Goal: Task Accomplishment & Management: Manage account settings

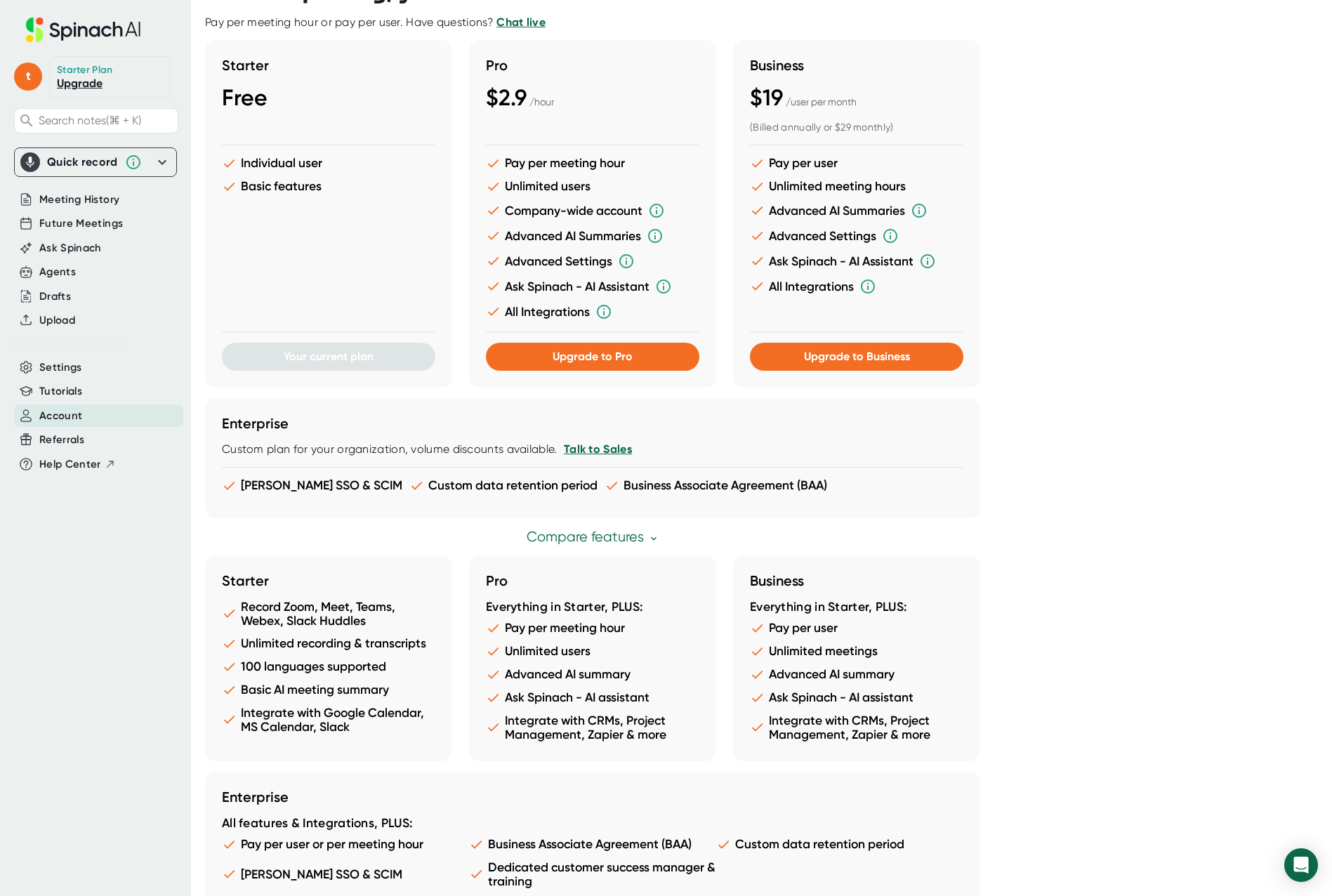
scroll to position [429, 0]
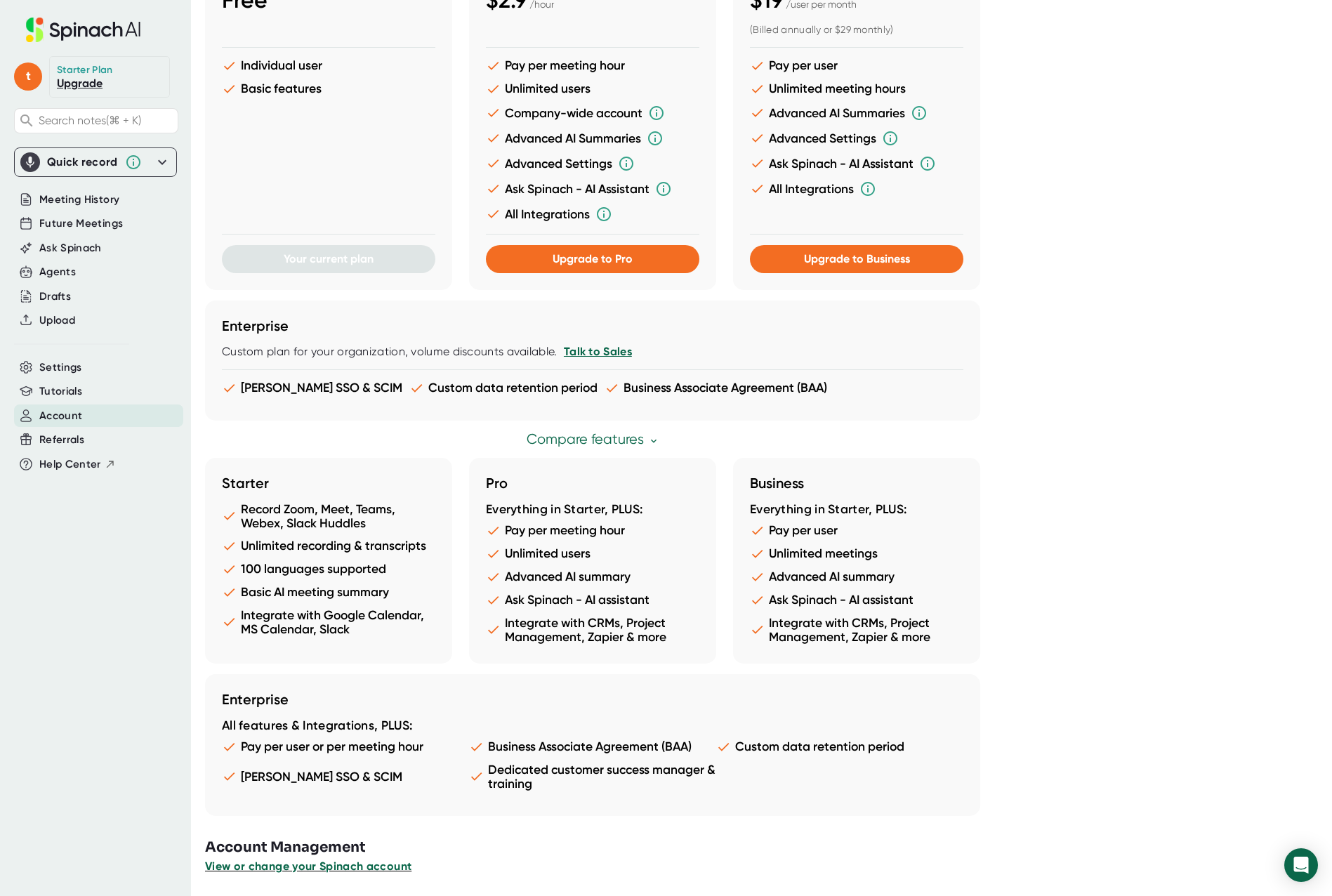
click at [323, 867] on span "View or change your Spinach account" at bounding box center [308, 865] width 207 height 13
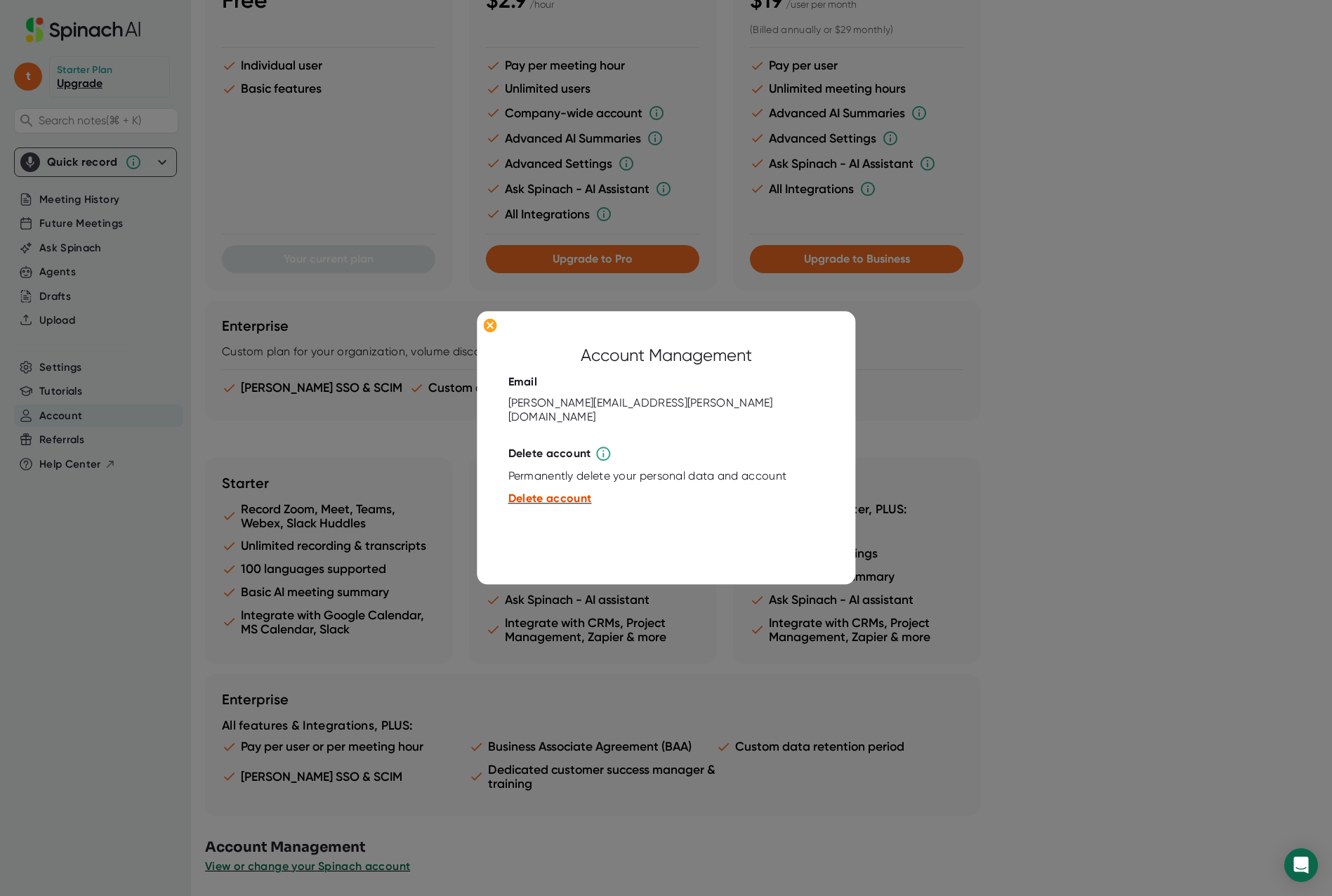
click at [573, 492] on span "Delete account" at bounding box center [550, 498] width 84 height 13
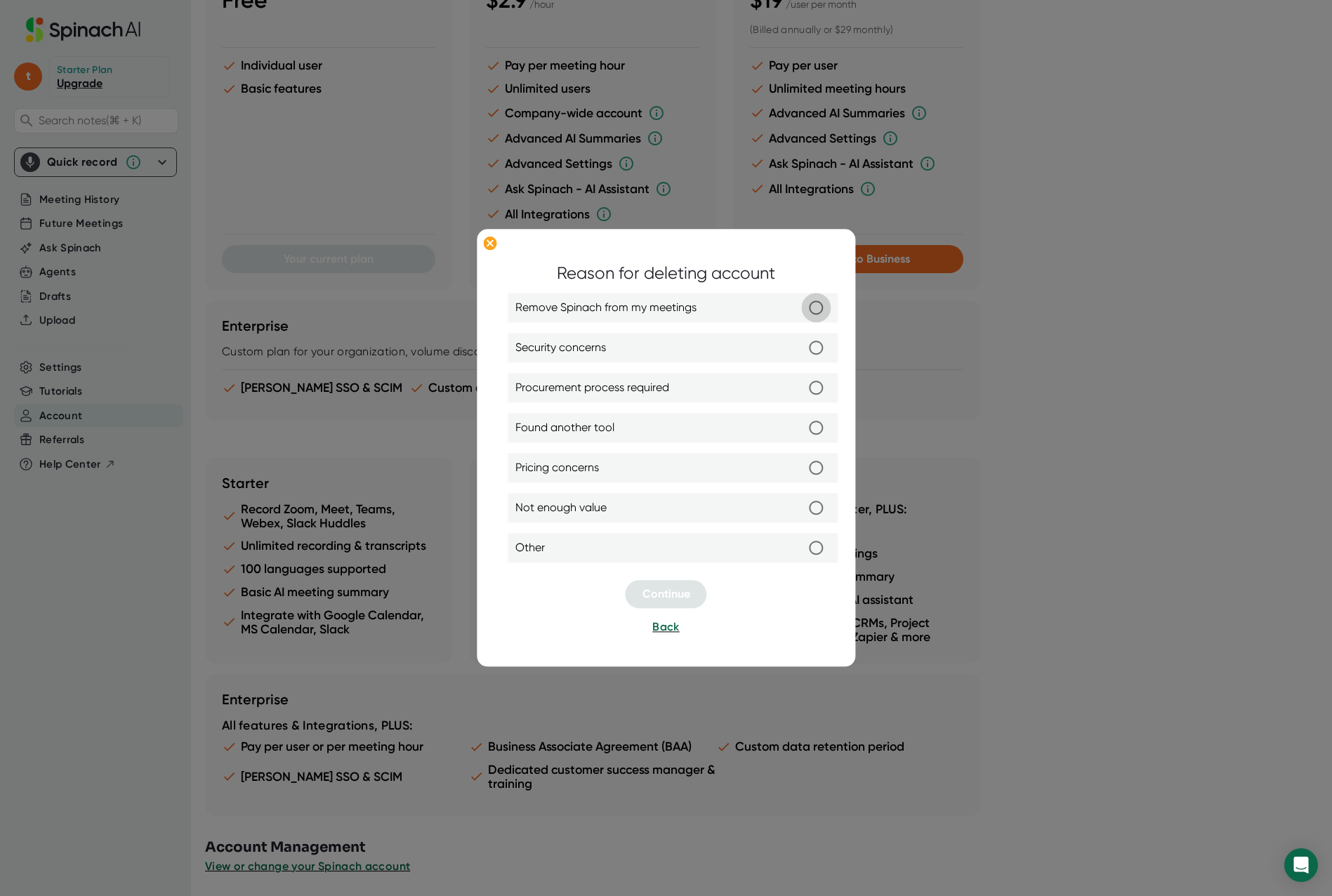
click at [812, 307] on input "Remove Spinach from my meetings" at bounding box center [817, 307] width 30 height 30
radio input "true"
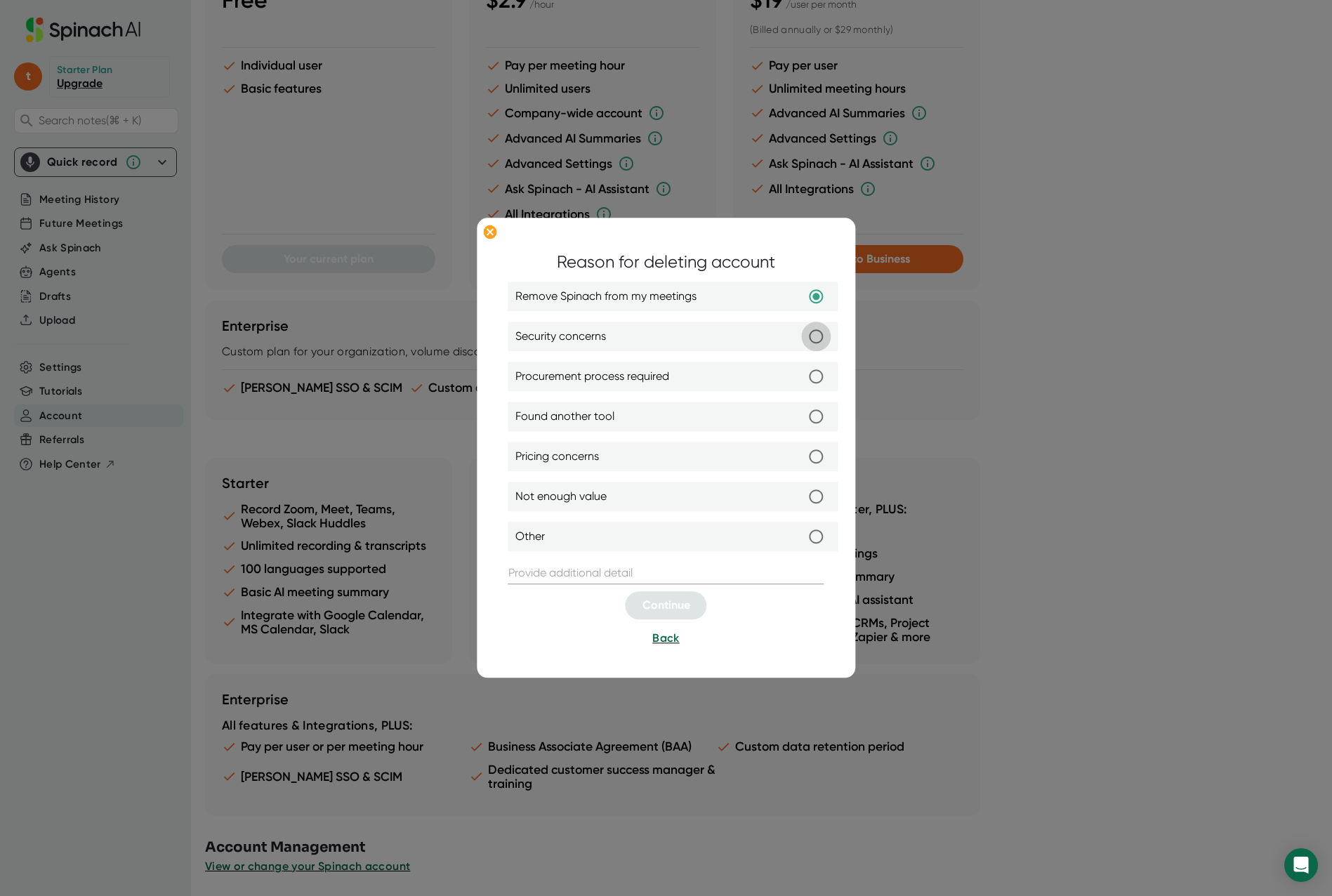
click at [820, 339] on input "Security concerns" at bounding box center [817, 336] width 30 height 30
radio input "true"
click at [817, 305] on input "Remove Spinach from my meetings" at bounding box center [817, 296] width 30 height 30
radio input "true"
click at [564, 571] on input "text" at bounding box center [666, 573] width 316 height 22
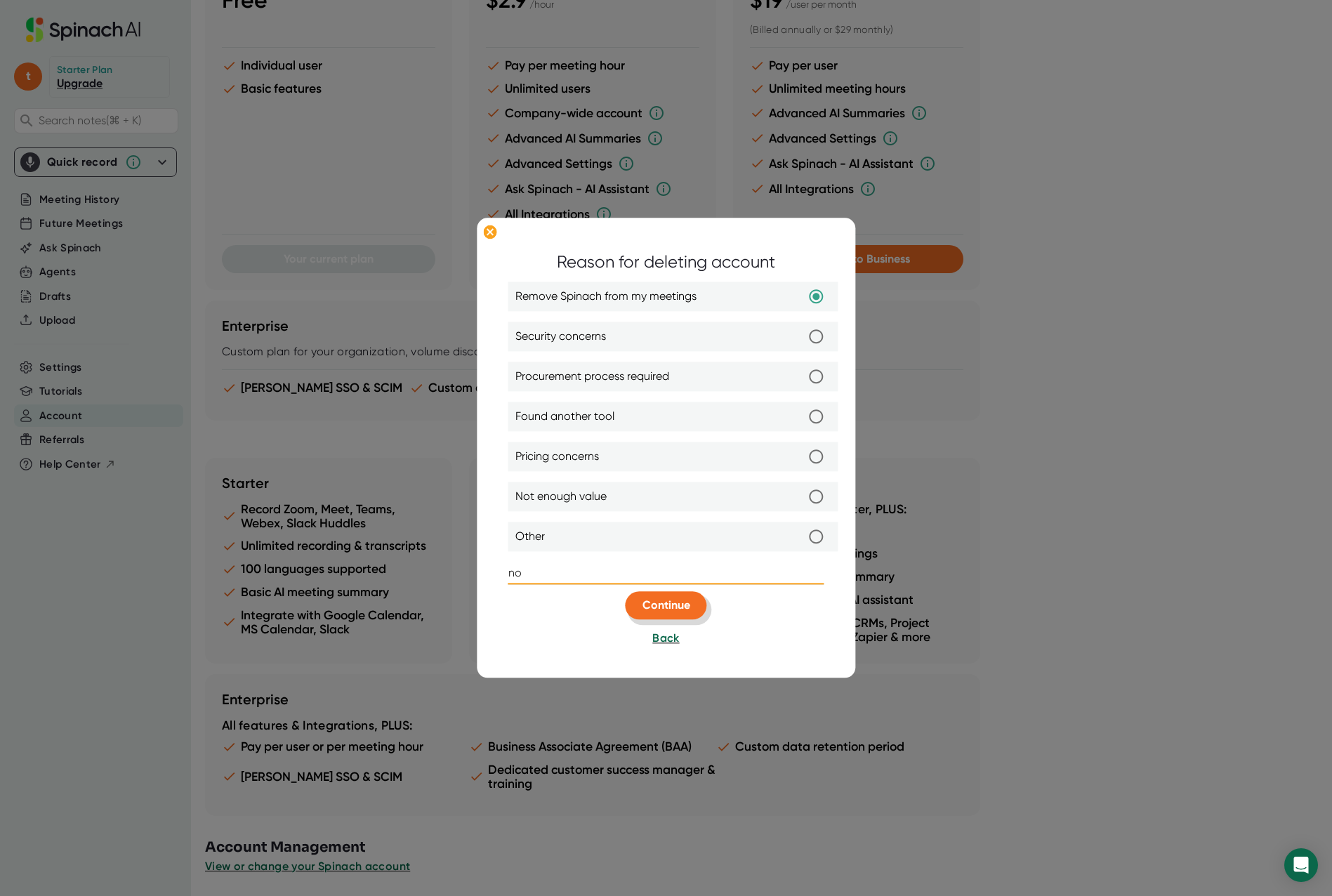
type input "no"
click at [669, 610] on span "Continue" at bounding box center [666, 605] width 48 height 13
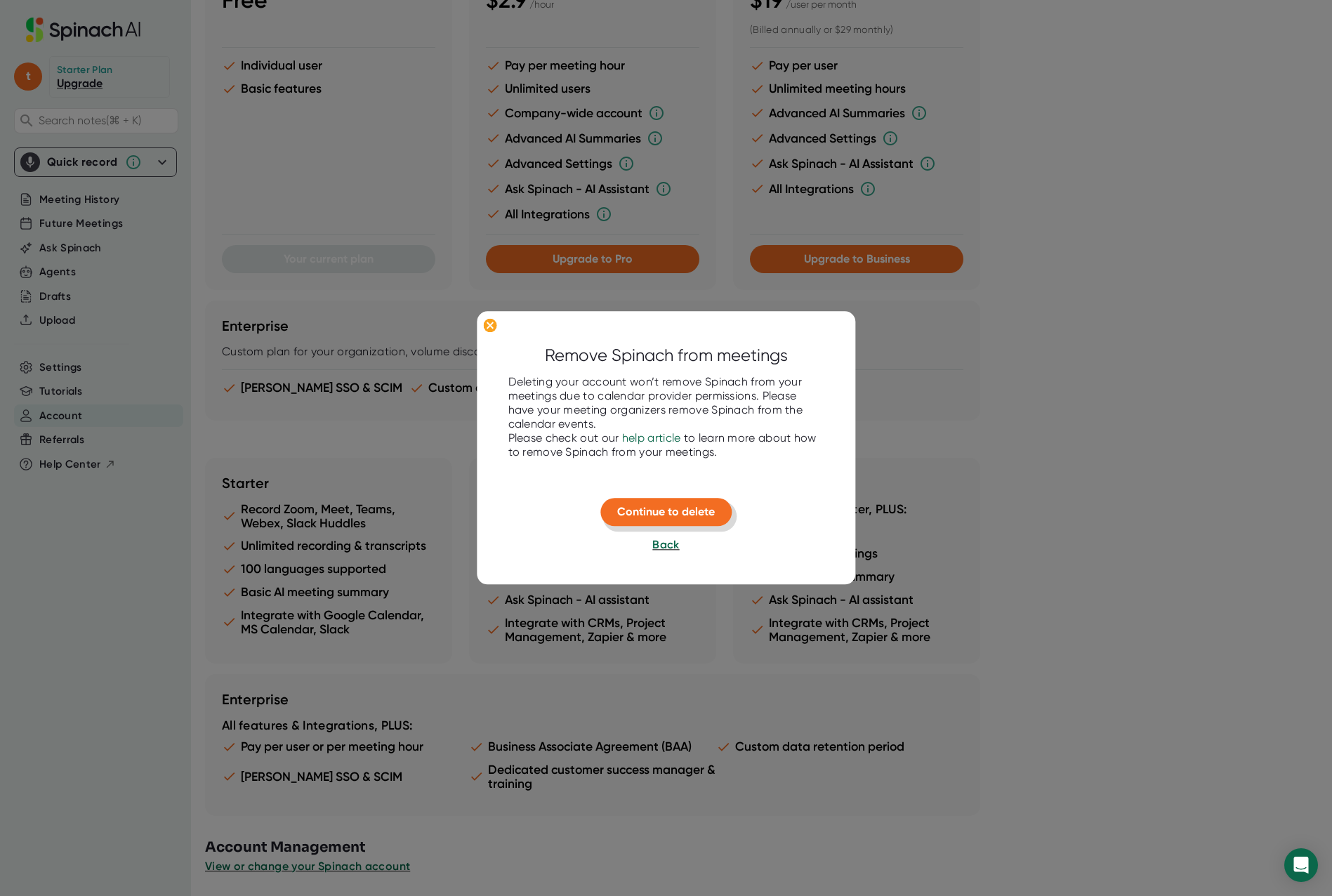
click at [664, 512] on span "Continue to delete" at bounding box center [666, 511] width 98 height 13
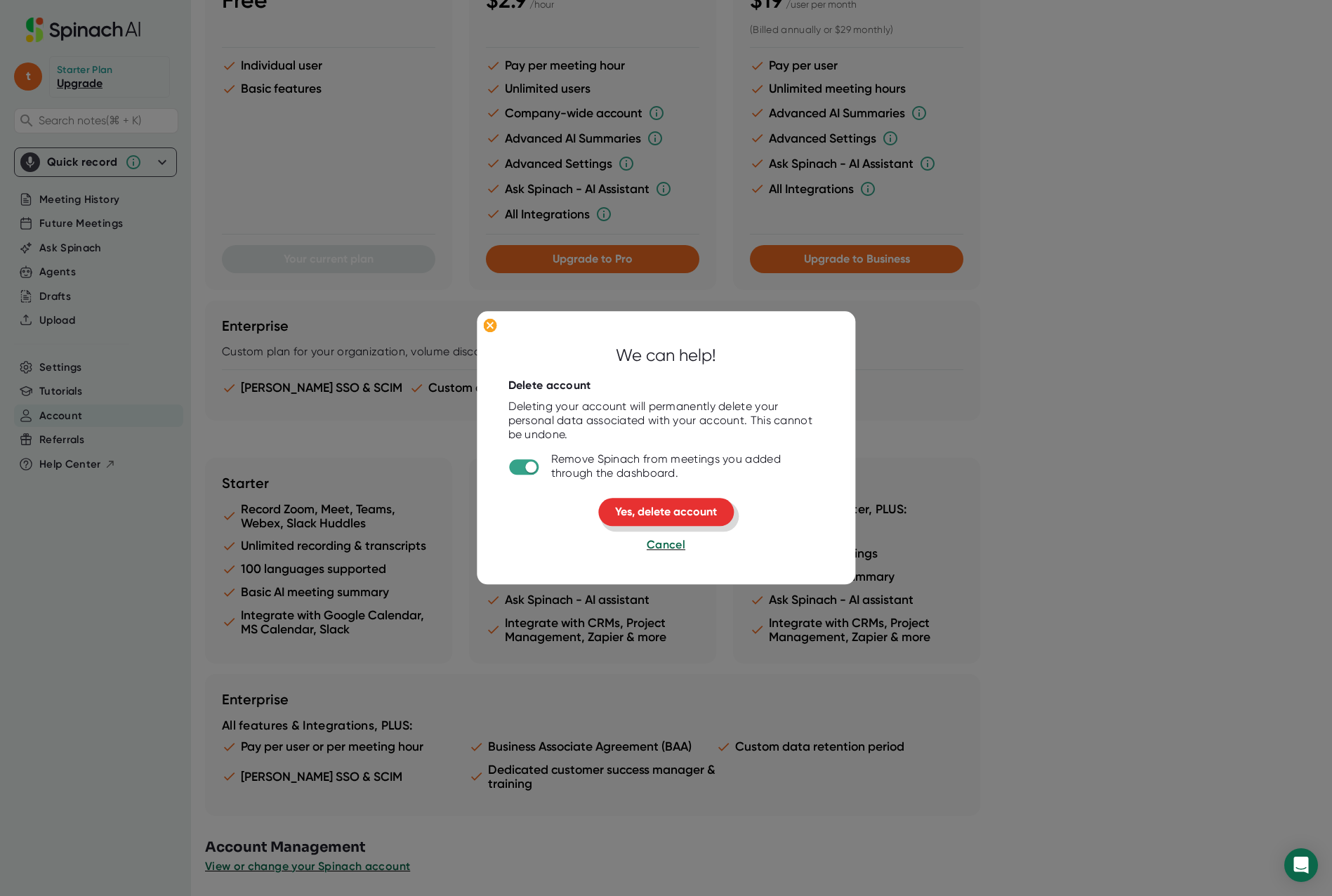
click at [664, 512] on span "Yes, delete account" at bounding box center [666, 511] width 102 height 13
